Goal: Transaction & Acquisition: Subscribe to service/newsletter

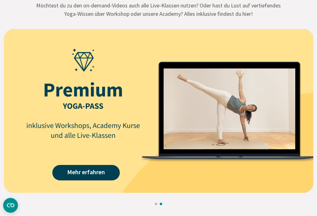
scroll to position [780, 0]
click at [93, 172] on link "Mehr erfahren" at bounding box center [85, 172] width 67 height 15
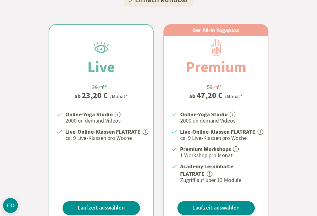
scroll to position [176, 0]
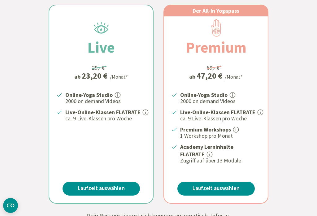
click at [220, 184] on link "Laufzeit auswählen" at bounding box center [215, 189] width 77 height 14
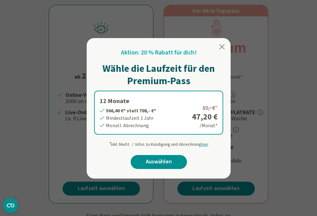
click at [206, 145] on div "Aktion: 20 % Rabatt für dich! Wähle die Laufzeit für den Premium-Pass 12 Monate…" at bounding box center [158, 111] width 129 height 126
click at [225, 47] on icon at bounding box center [221, 46] width 7 height 7
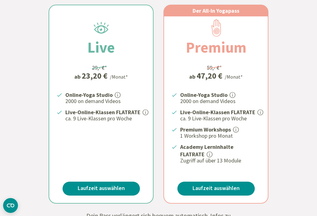
click at [213, 151] on p "Academy Lerninhalte FLATRATE" at bounding box center [220, 150] width 80 height 15
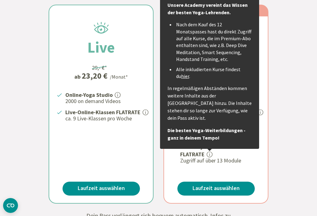
click at [181, 74] on link "hier" at bounding box center [185, 76] width 8 height 6
